Goal: Information Seeking & Learning: Learn about a topic

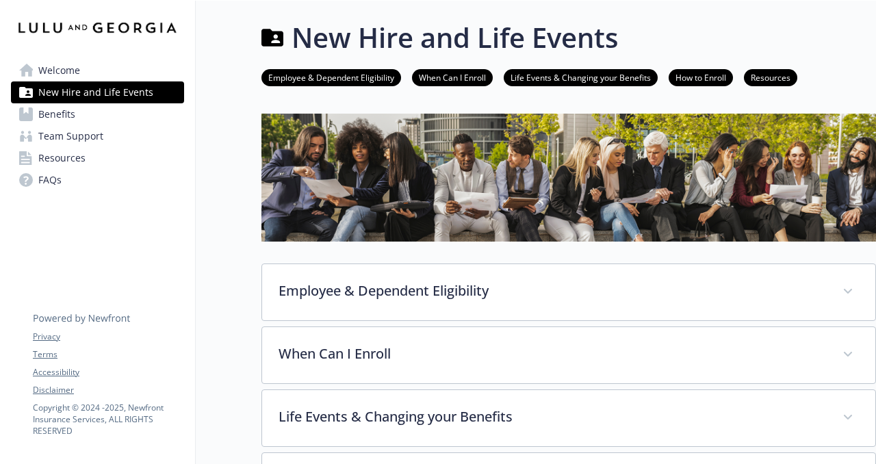
click at [60, 69] on span "Welcome" at bounding box center [59, 71] width 42 height 22
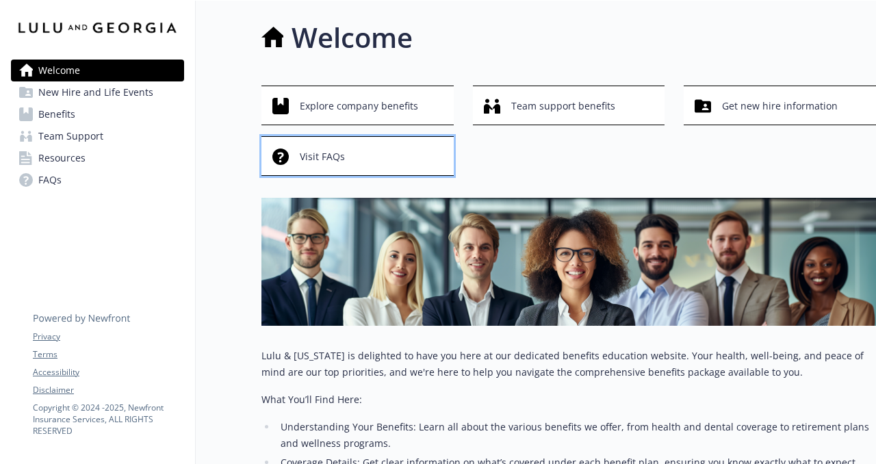
click at [327, 148] on span "Visit FAQs" at bounding box center [322, 157] width 45 height 26
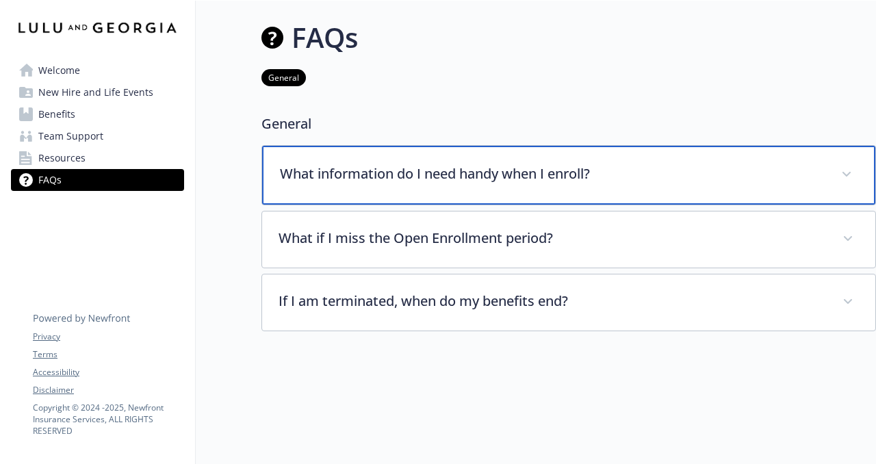
click at [744, 171] on p "What information do I need handy when I enroll?" at bounding box center [552, 174] width 545 height 21
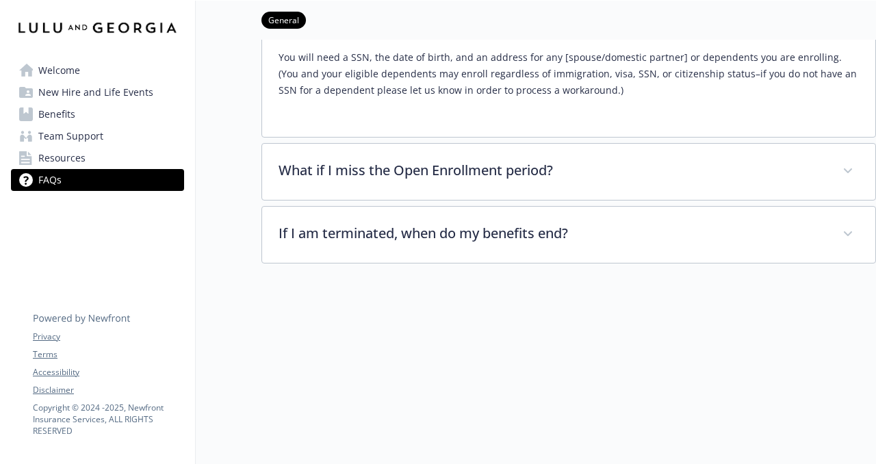
scroll to position [167, 0]
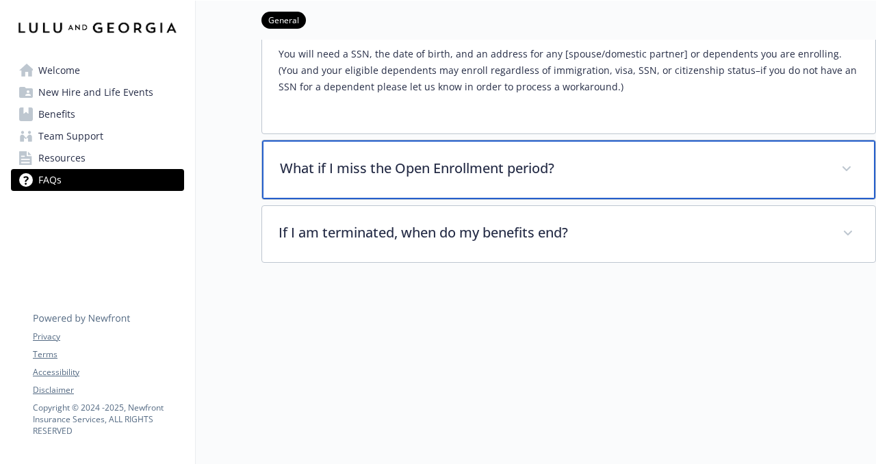
click at [460, 159] on p "What if I miss the Open Enrollment period?" at bounding box center [552, 168] width 545 height 21
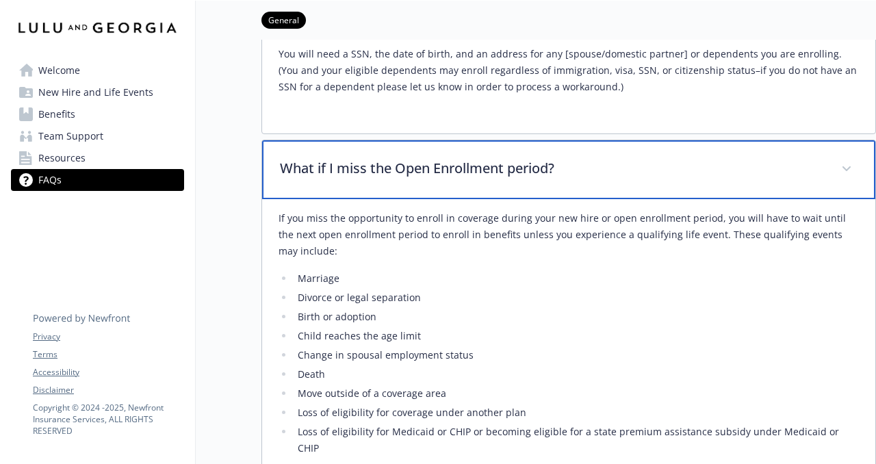
click at [454, 164] on p "What if I miss the Open Enrollment period?" at bounding box center [552, 168] width 545 height 21
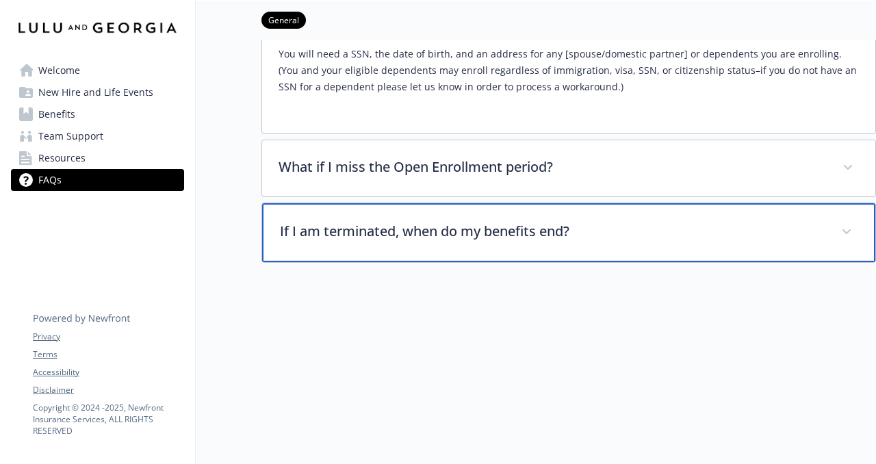
click at [424, 235] on p "If I am terminated, when do my benefits end?" at bounding box center [552, 231] width 545 height 21
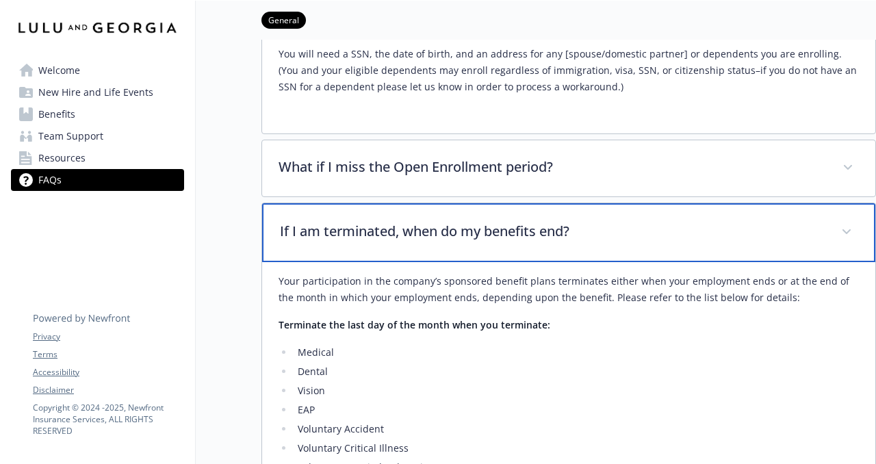
click at [424, 235] on p "If I am terminated, when do my benefits end?" at bounding box center [552, 231] width 545 height 21
